Goal: Task Accomplishment & Management: Complete application form

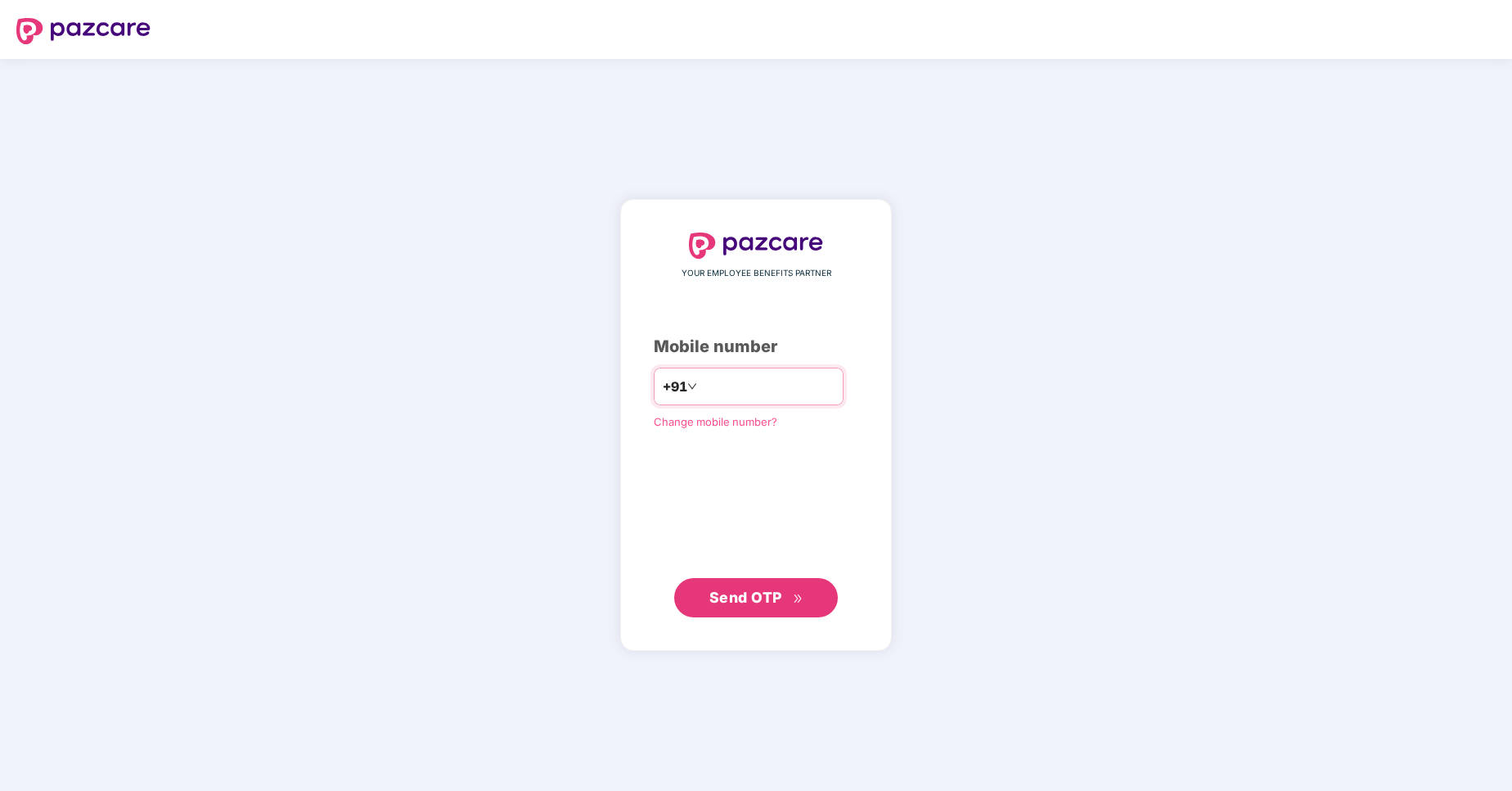
click at [793, 386] on input "number" at bounding box center [768, 386] width 134 height 26
type input "**********"
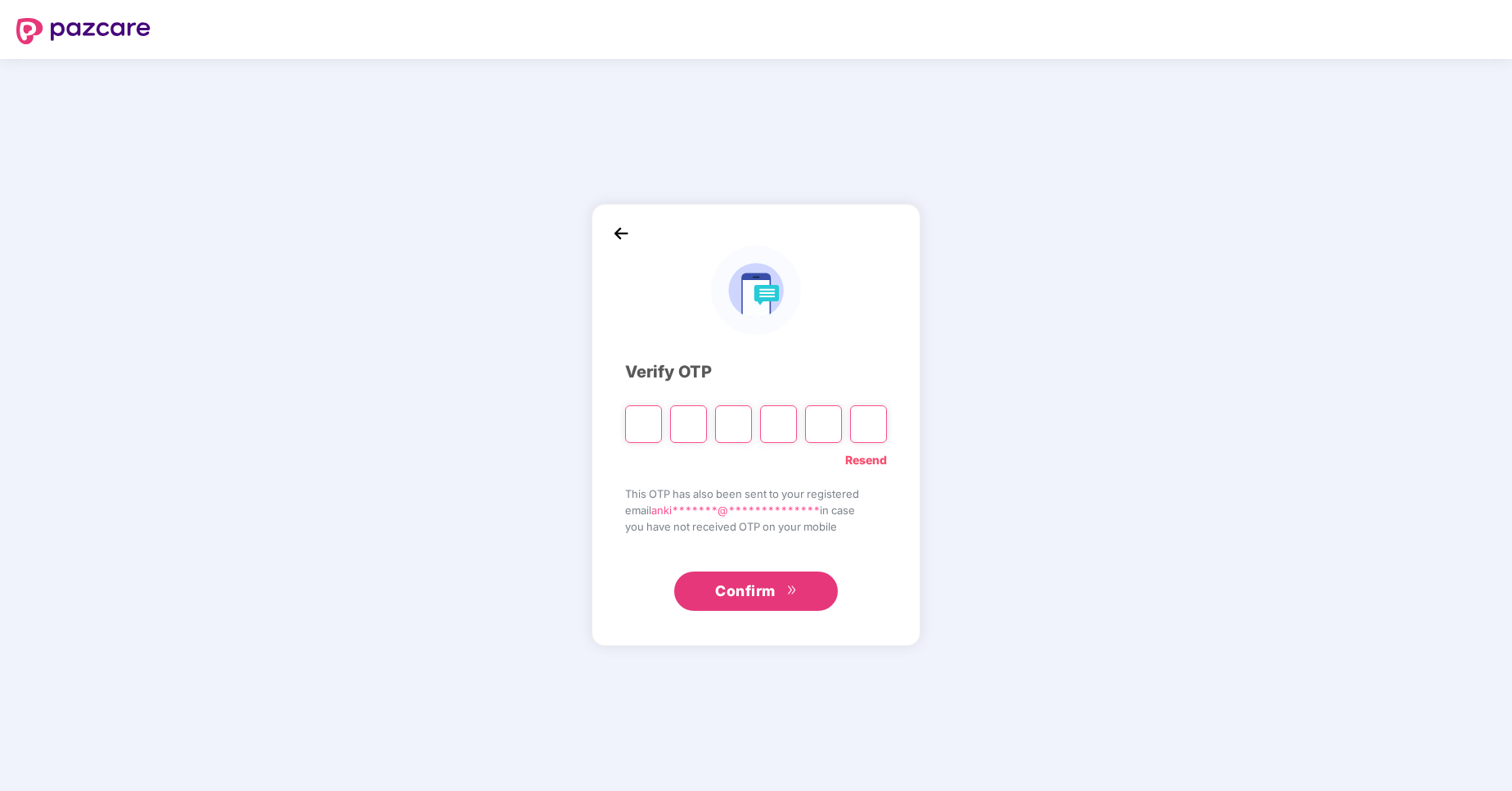
type input "*"
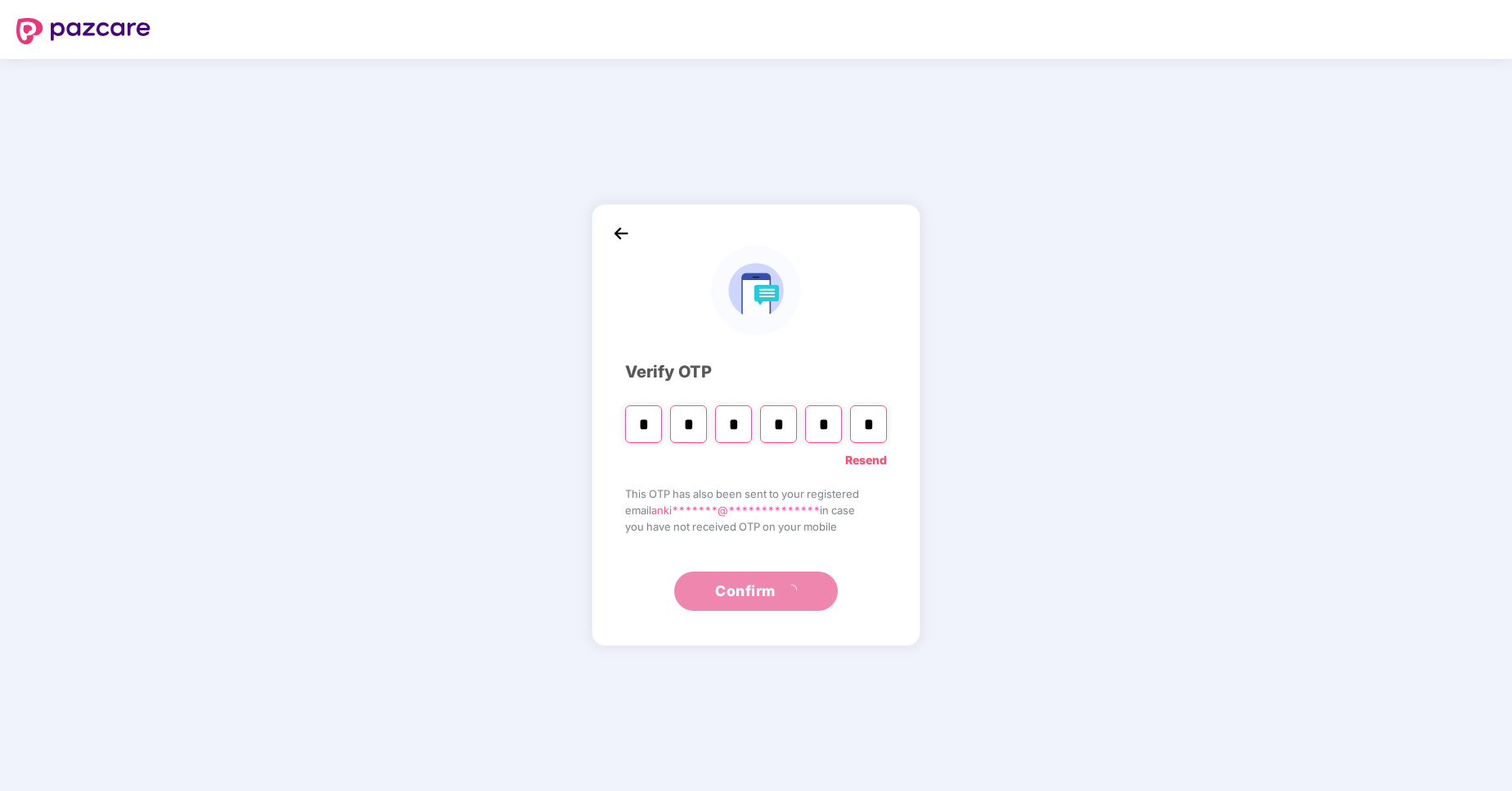
type input "*"
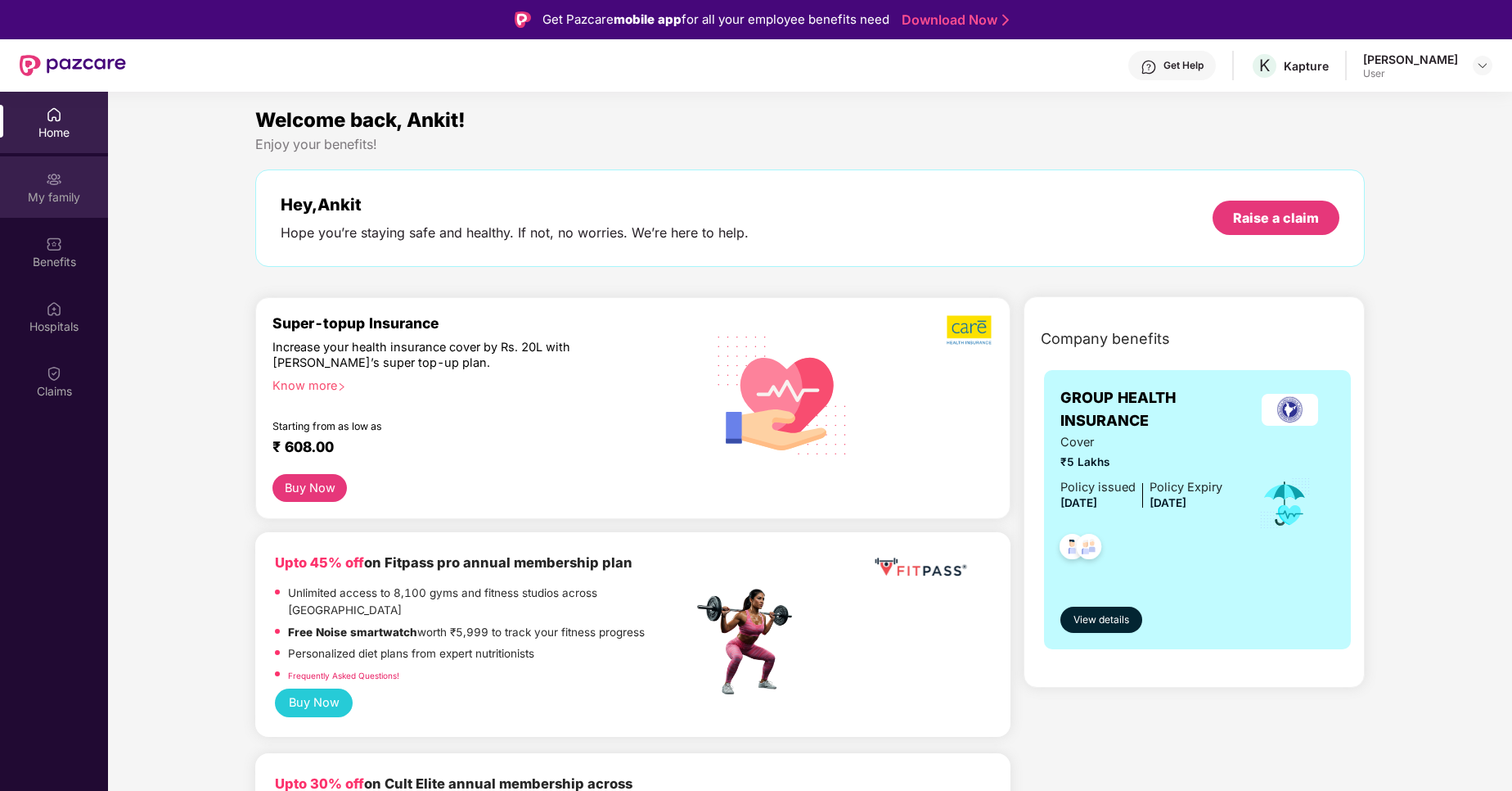
click at [53, 183] on img at bounding box center [54, 179] width 16 height 16
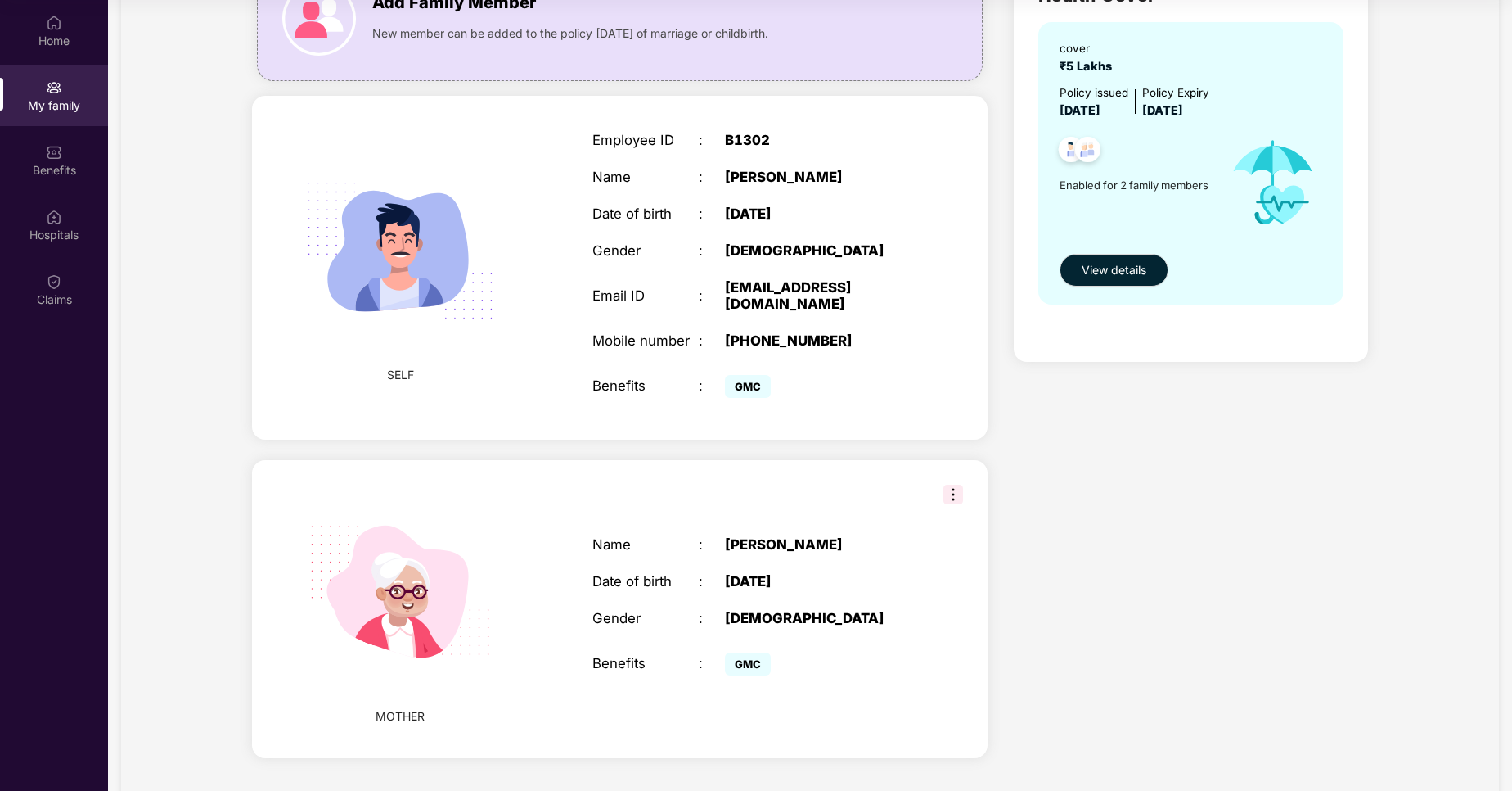
scroll to position [192, 0]
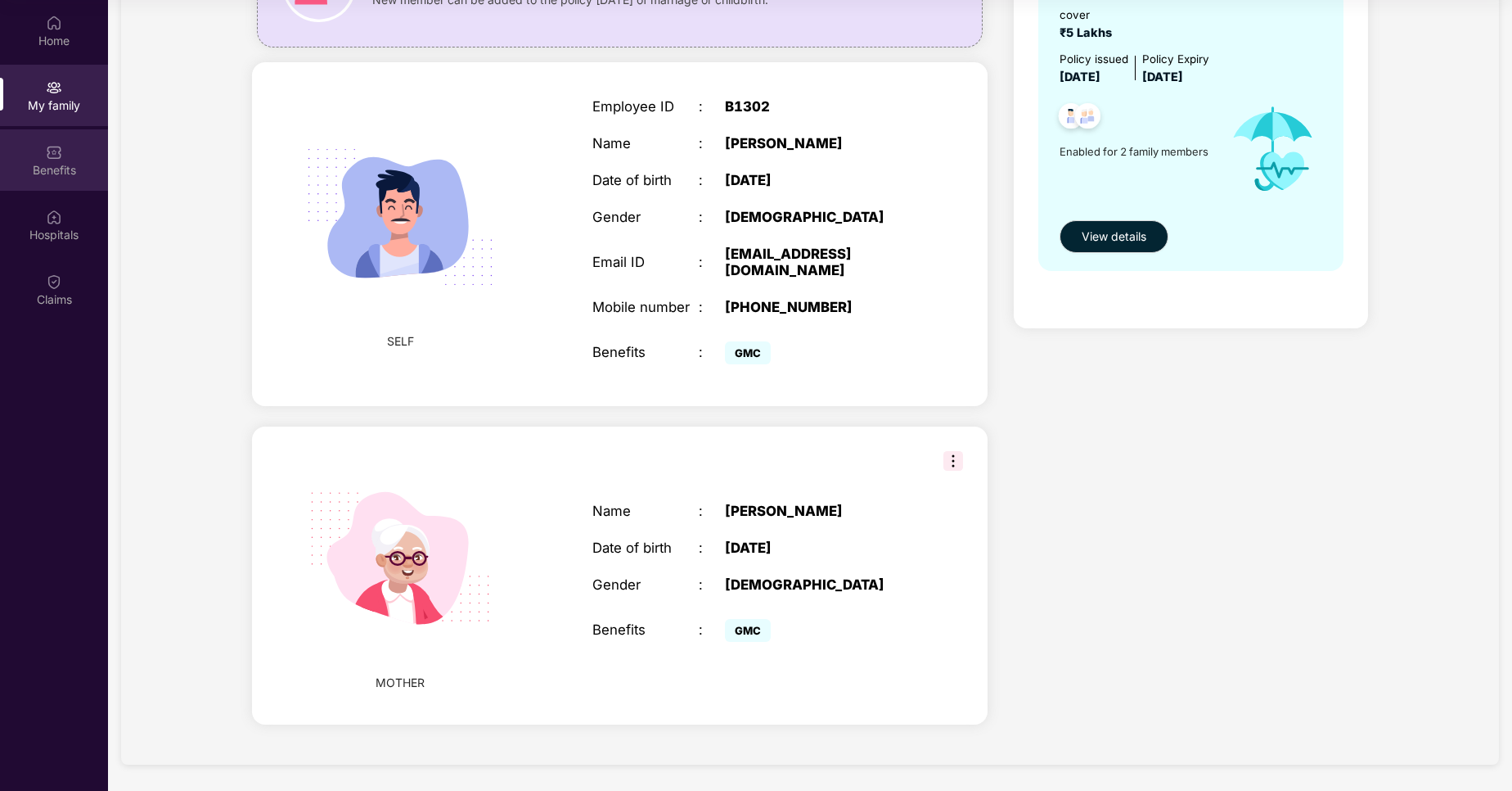
click at [56, 146] on img at bounding box center [54, 152] width 16 height 16
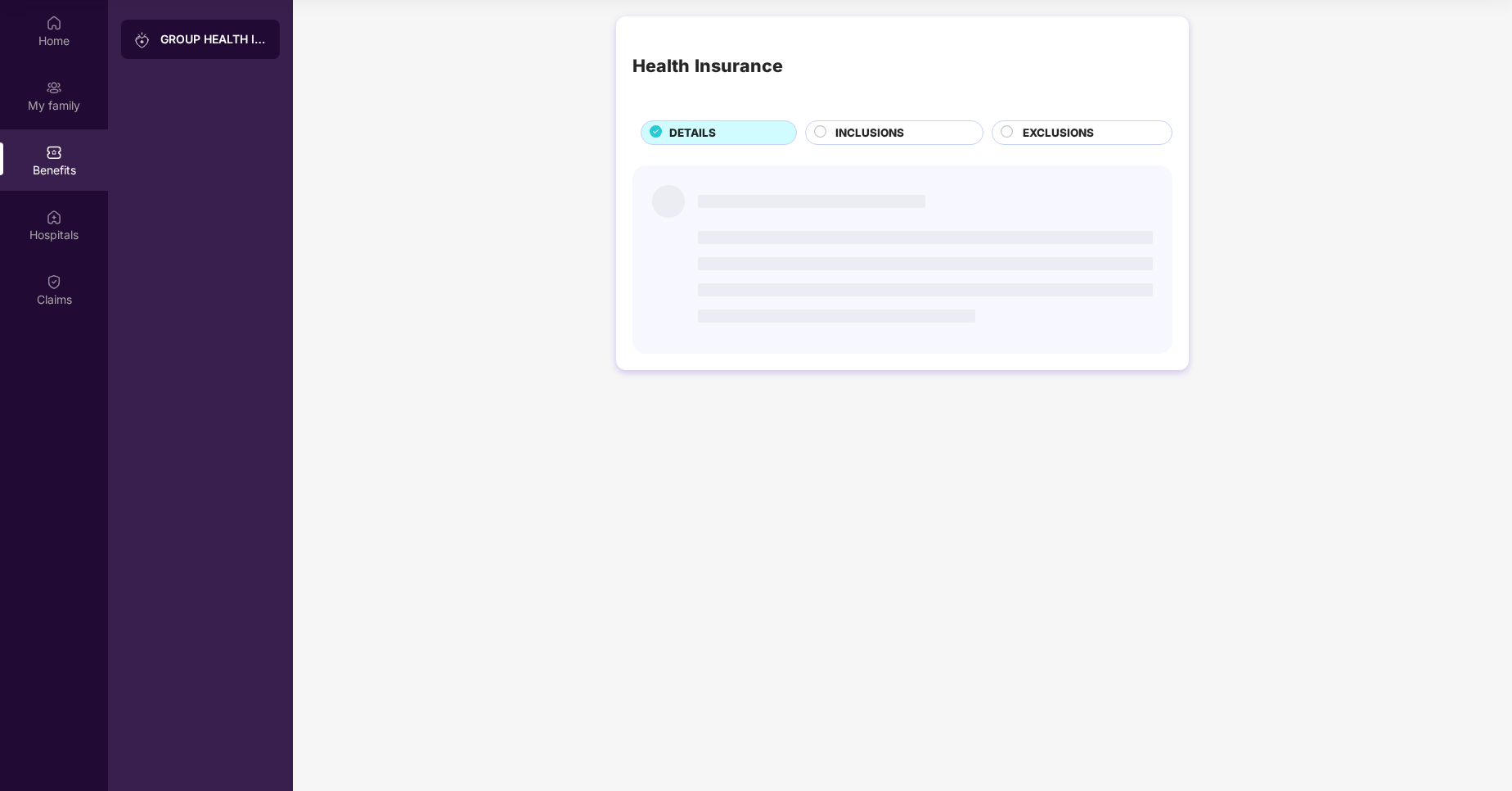
scroll to position [0, 0]
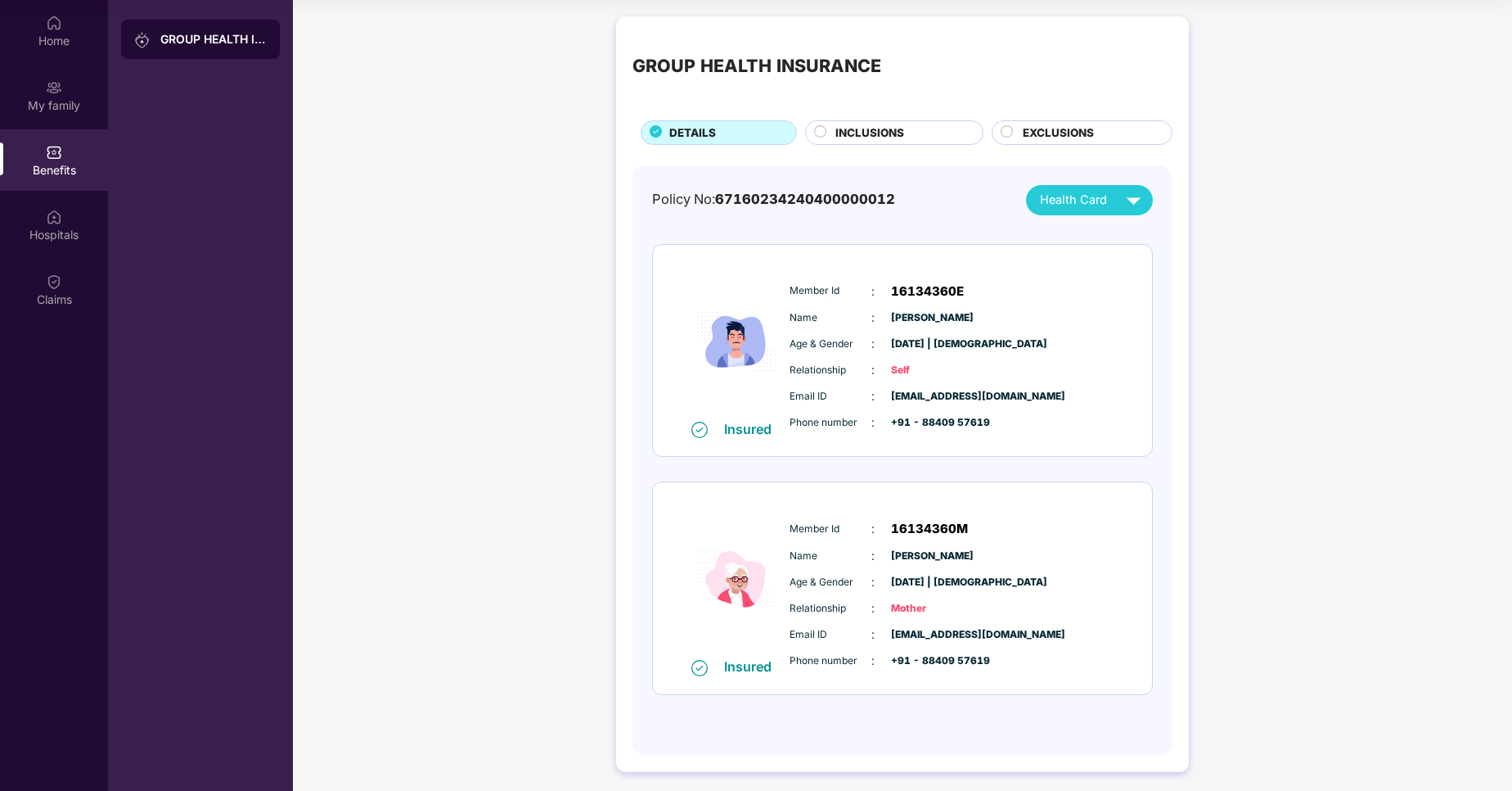
click at [891, 132] on span "INCLUSIONS" at bounding box center [870, 133] width 69 height 17
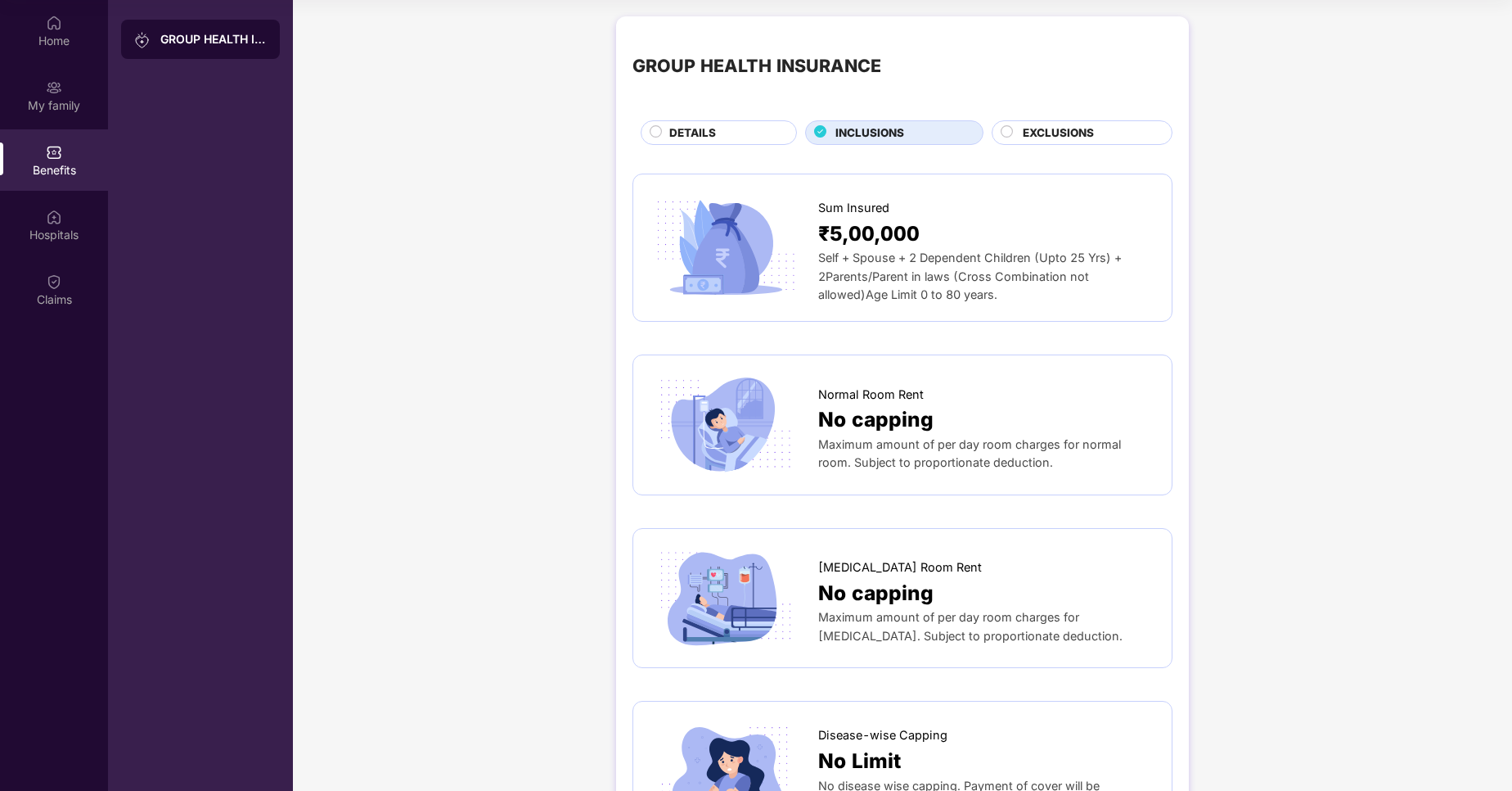
click at [1016, 128] on div "EXCLUSIONS" at bounding box center [1090, 134] width 149 height 20
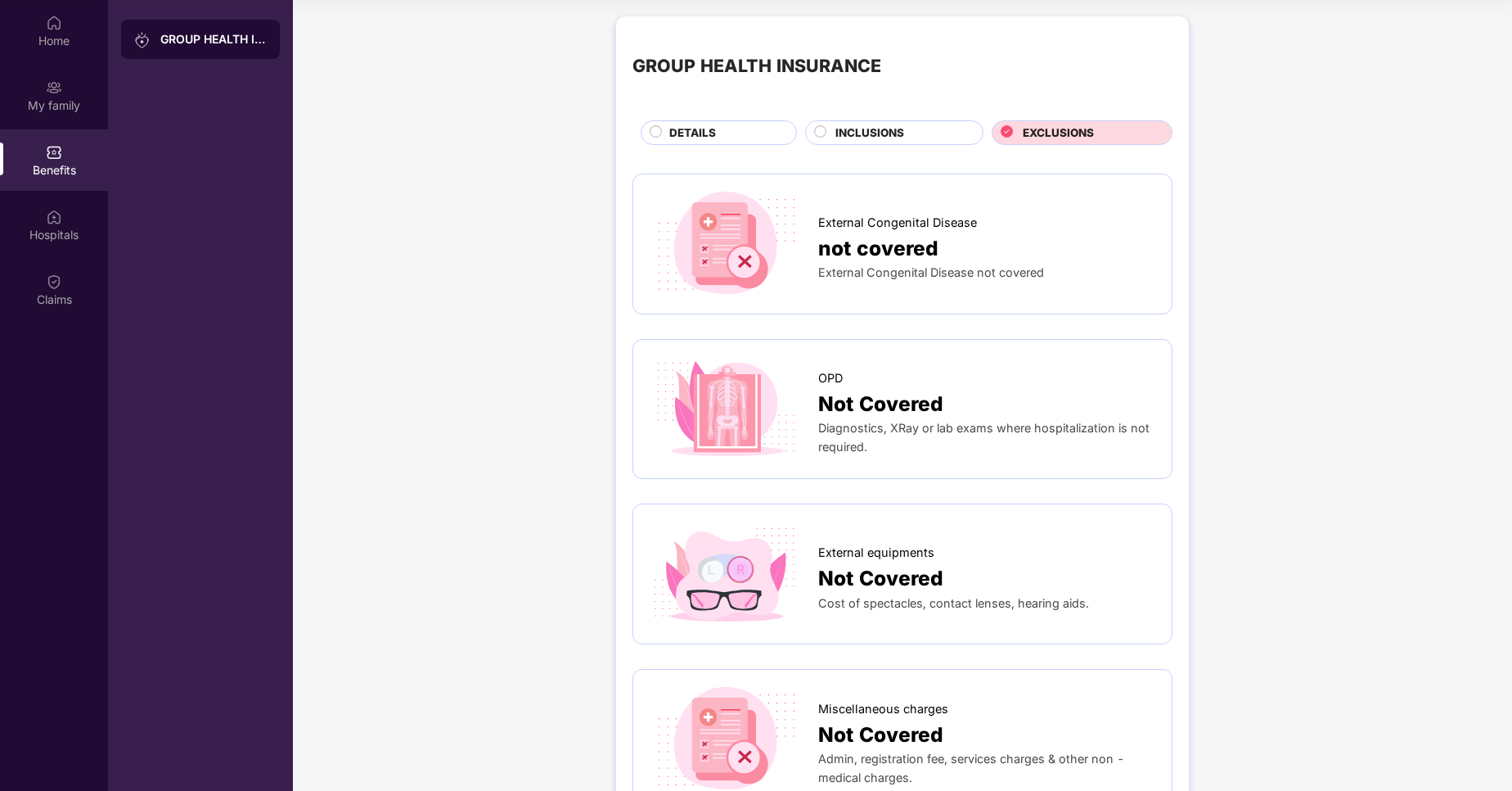
click at [746, 134] on div "DETAILS" at bounding box center [724, 134] width 127 height 20
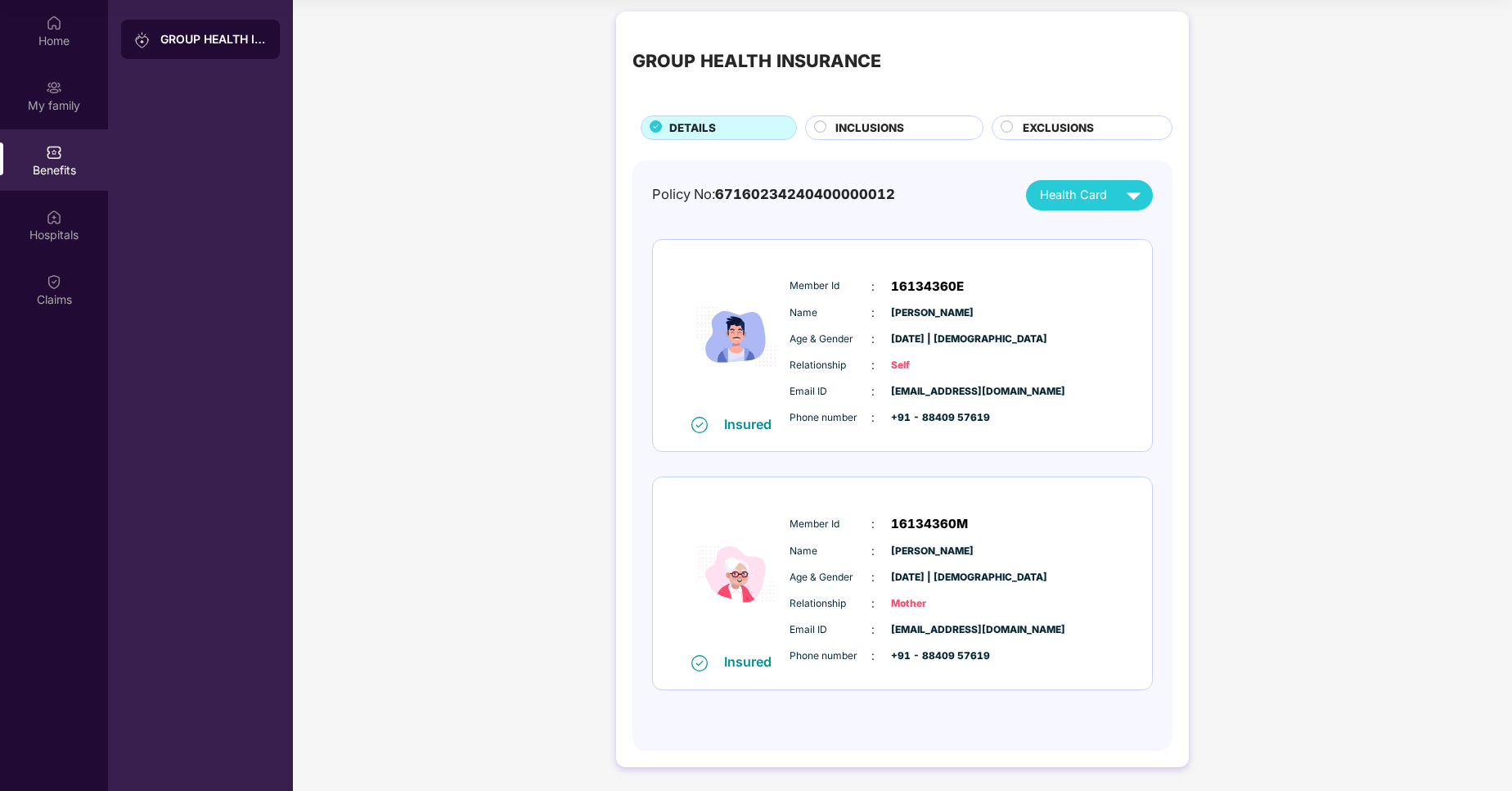
scroll to position [6, 0]
click at [865, 125] on span "INCLUSIONS" at bounding box center [870, 127] width 69 height 17
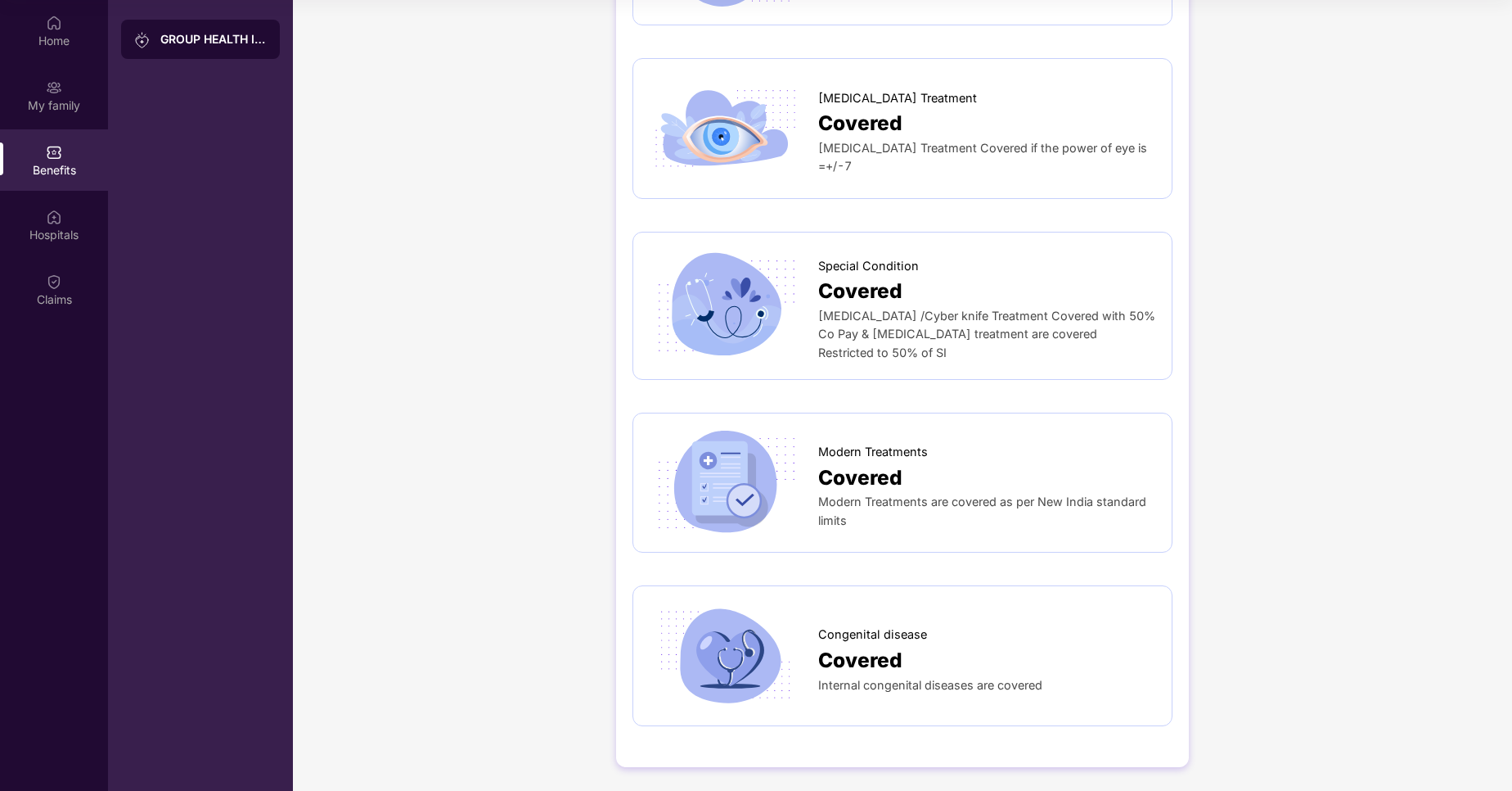
scroll to position [2408, 0]
click at [52, 97] on div "My family" at bounding box center [54, 106] width 108 height 16
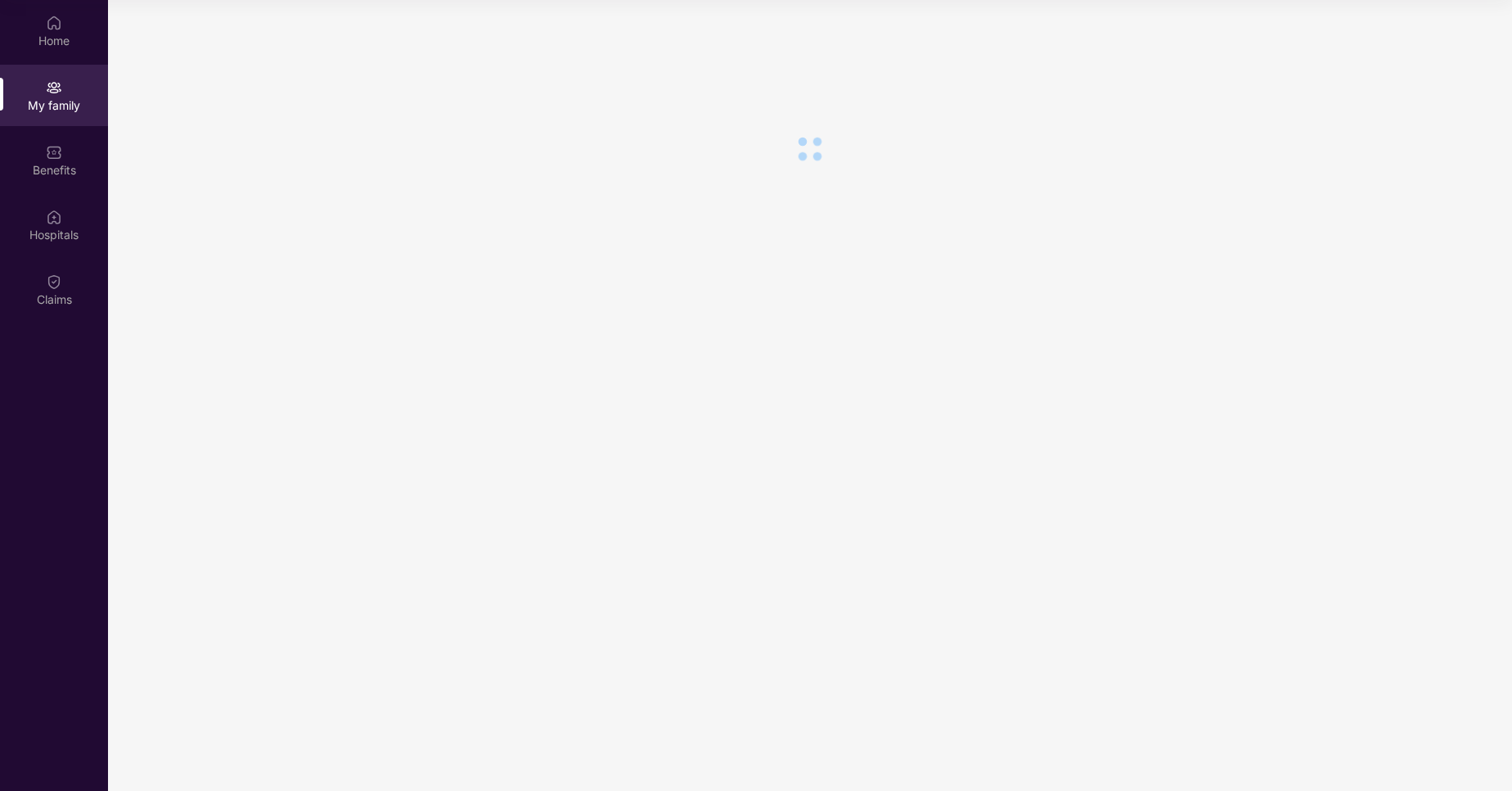
scroll to position [0, 0]
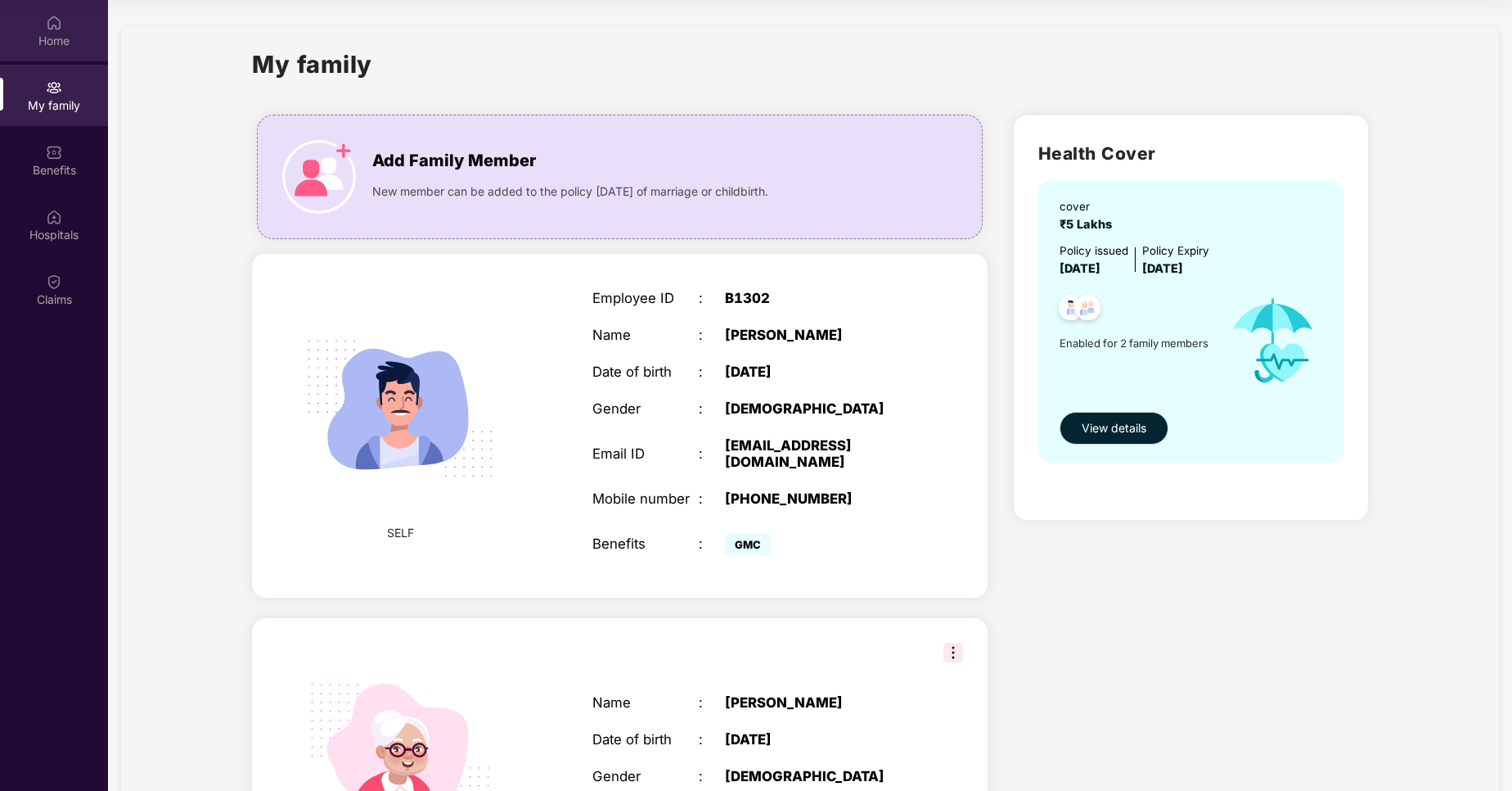
click at [57, 34] on div "Home" at bounding box center [54, 41] width 108 height 16
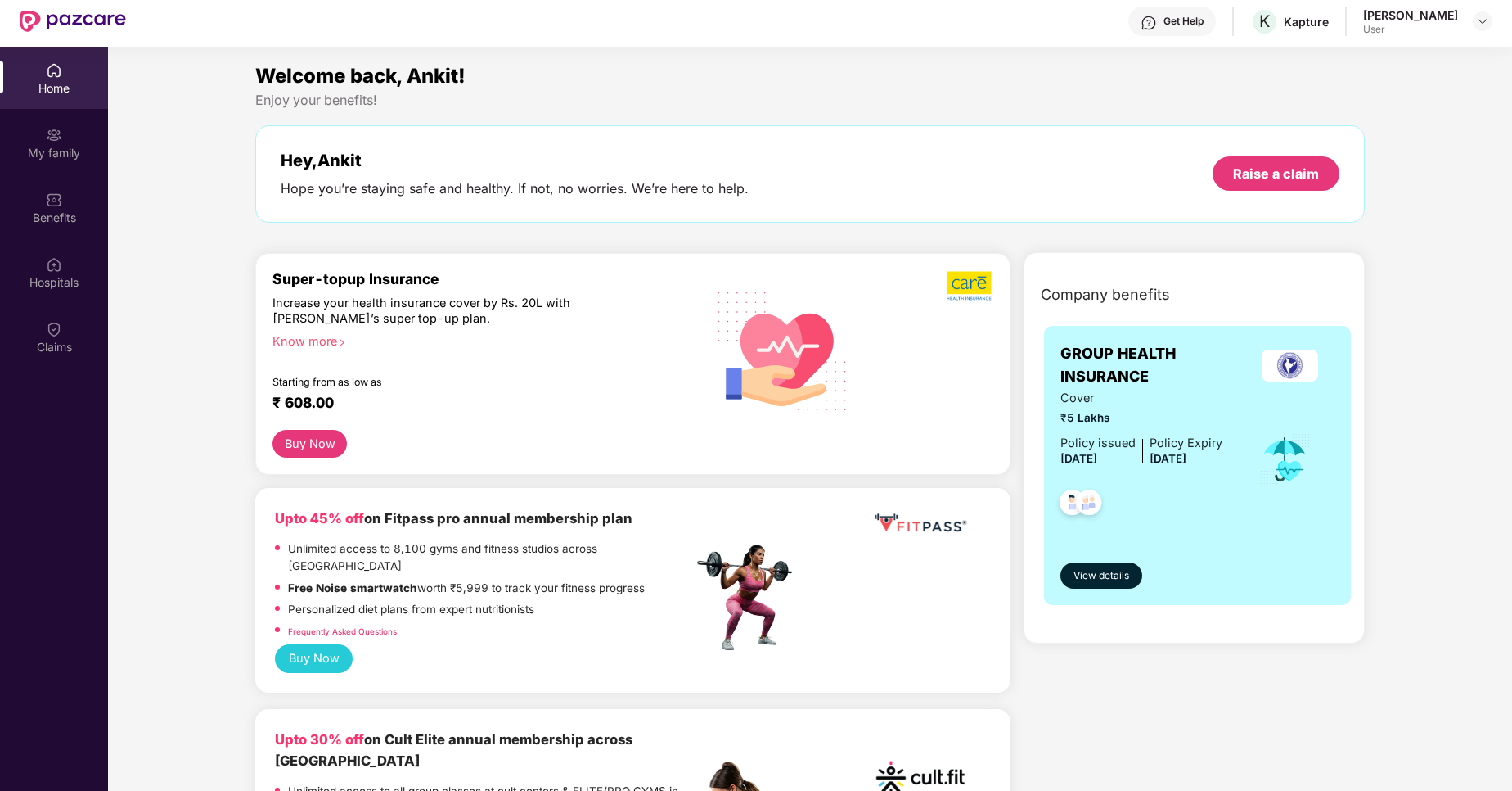
scroll to position [92, 0]
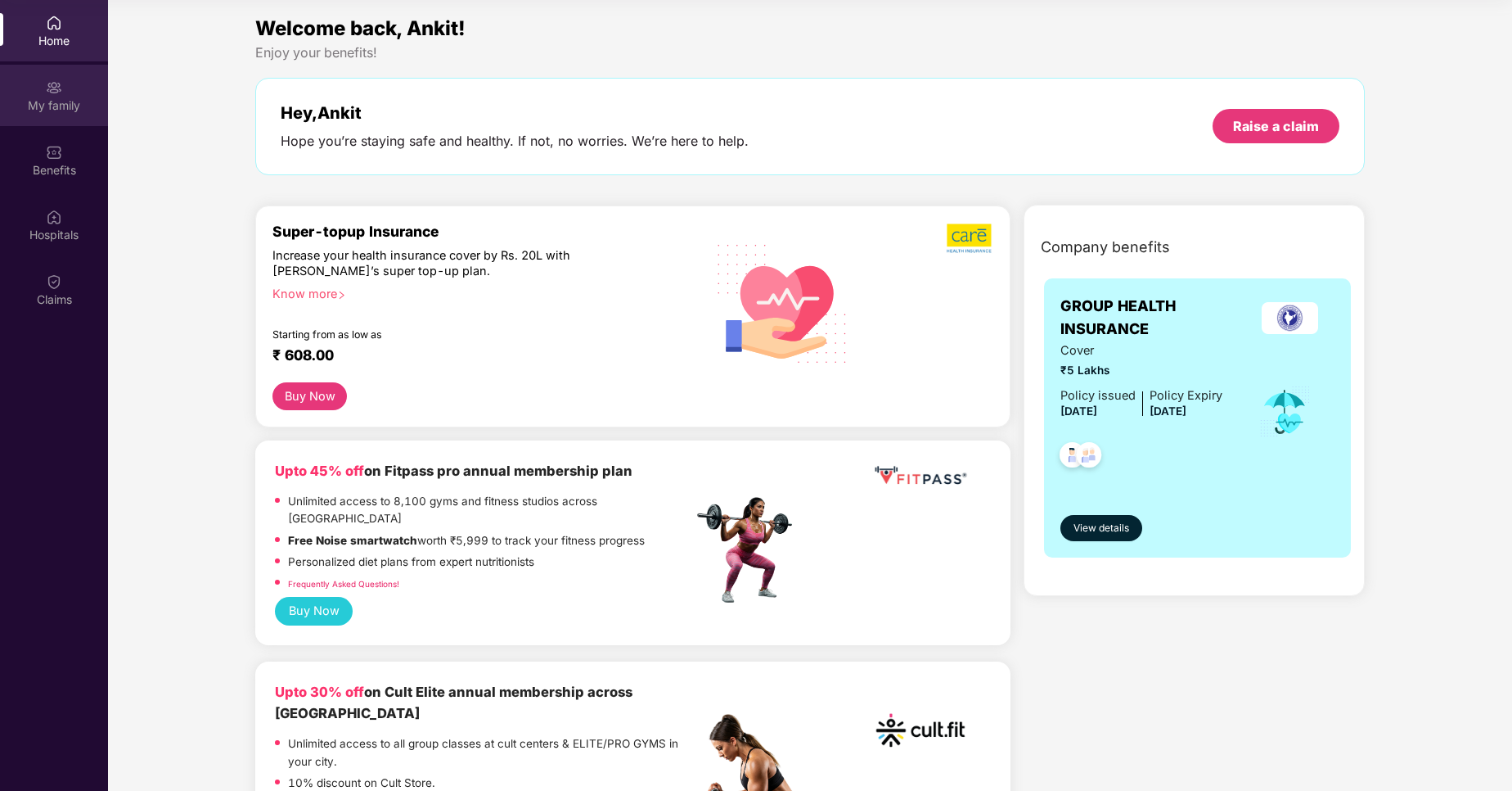
click at [66, 84] on div "My family" at bounding box center [54, 95] width 108 height 61
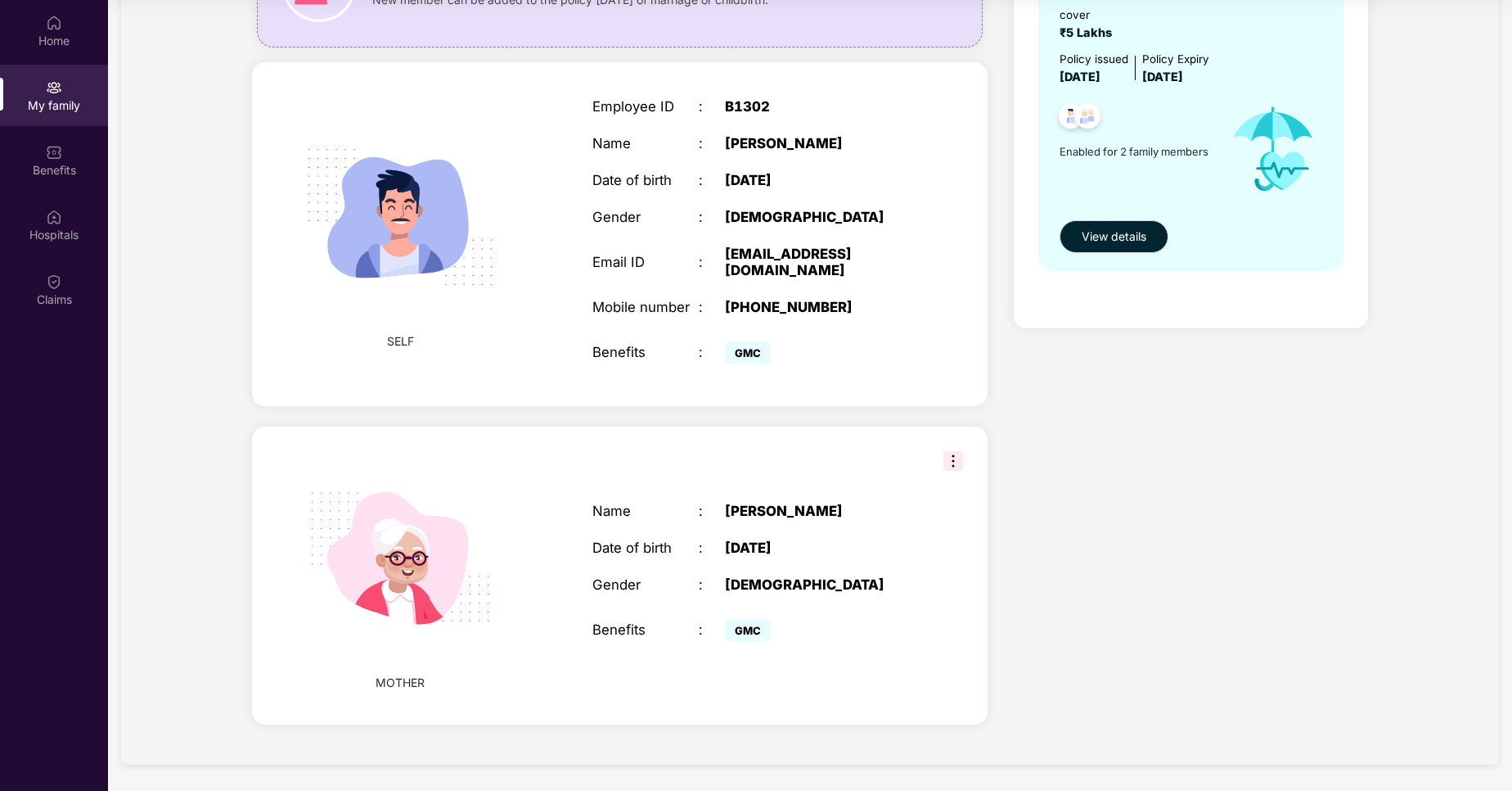
scroll to position [0, 0]
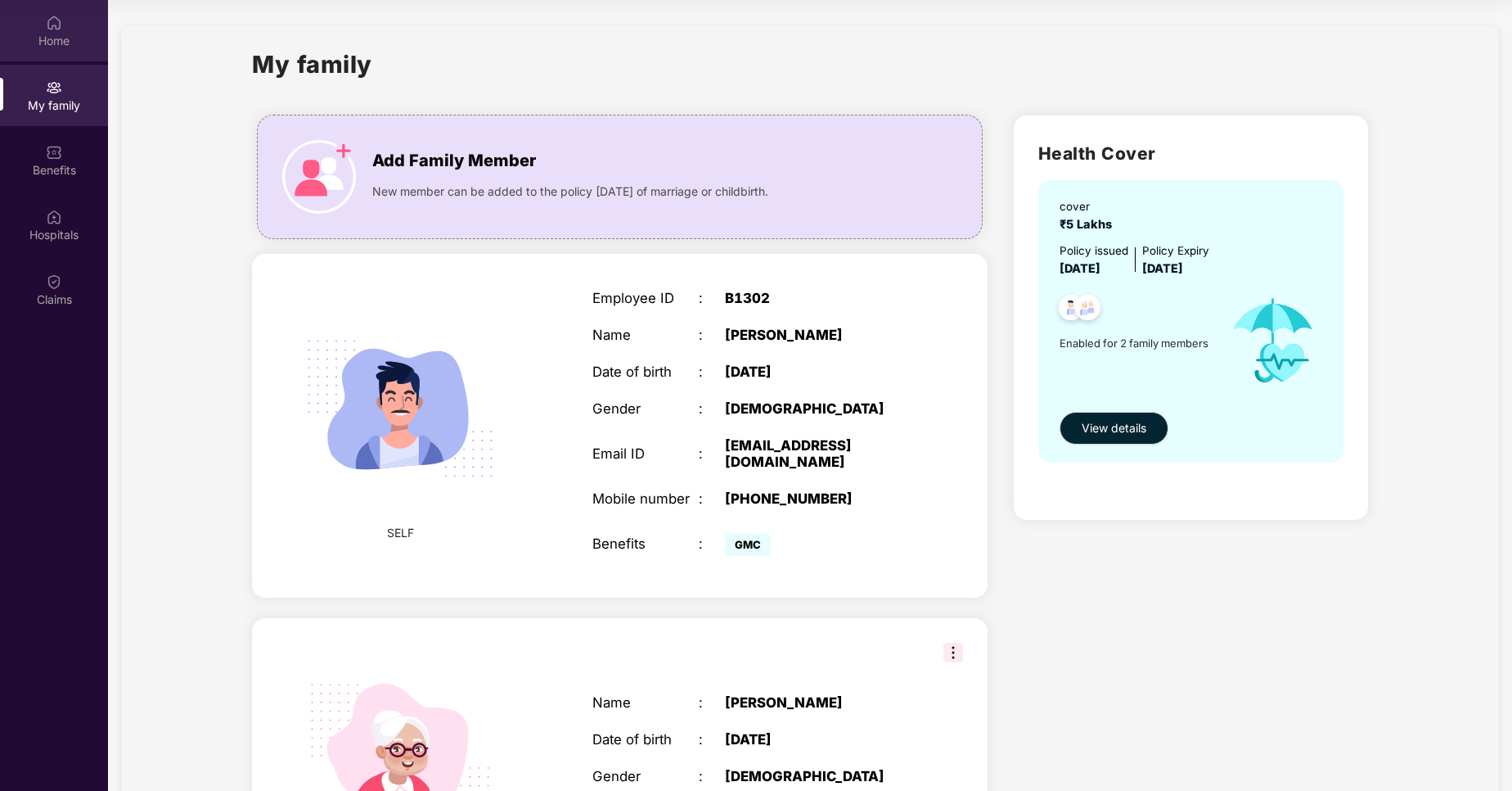
click at [62, 21] on div "Home" at bounding box center [54, 30] width 108 height 61
